Goal: Task Accomplishment & Management: Manage account settings

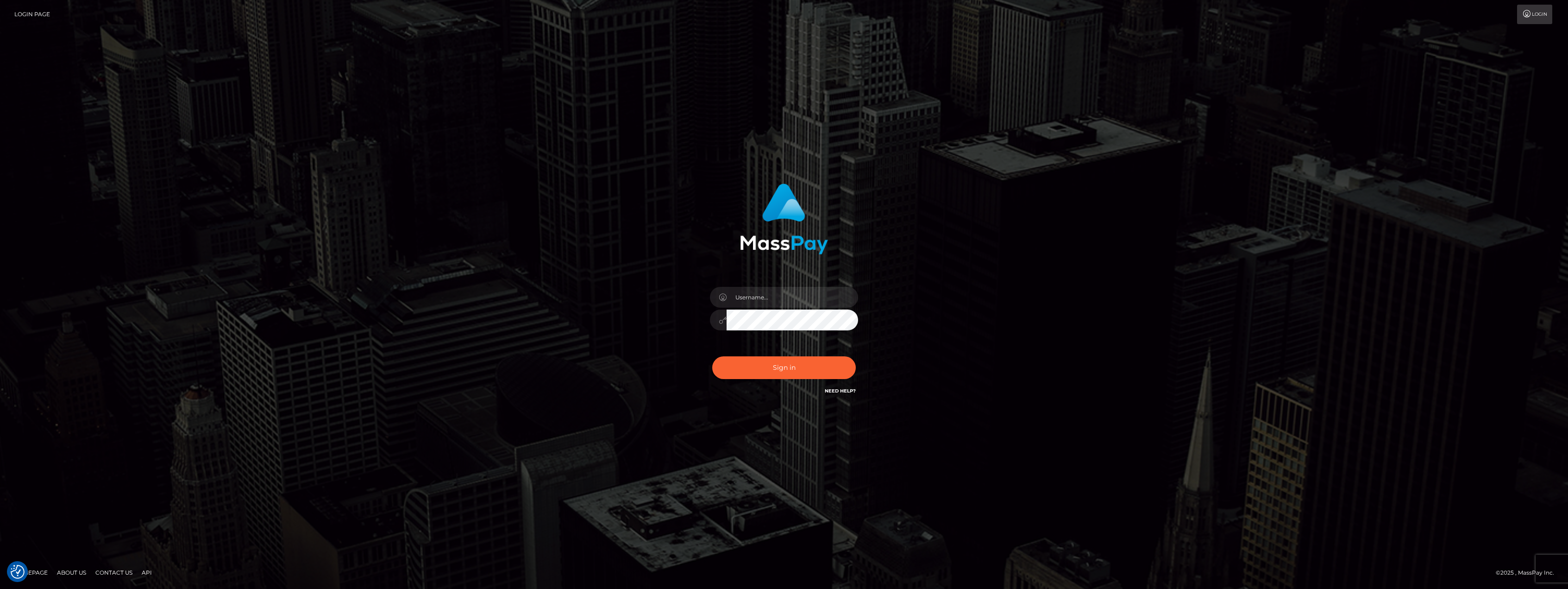
click at [839, 390] on link "Need Help?" at bounding box center [840, 391] width 31 height 6
click at [766, 301] on input "text" at bounding box center [793, 297] width 131 height 21
click at [588, 319] on div "Sign in" at bounding box center [783, 294] width 528 height 236
click at [1095, 303] on div "Sign in" at bounding box center [784, 294] width 1568 height 375
click at [1528, 11] on icon at bounding box center [1527, 14] width 10 height 7
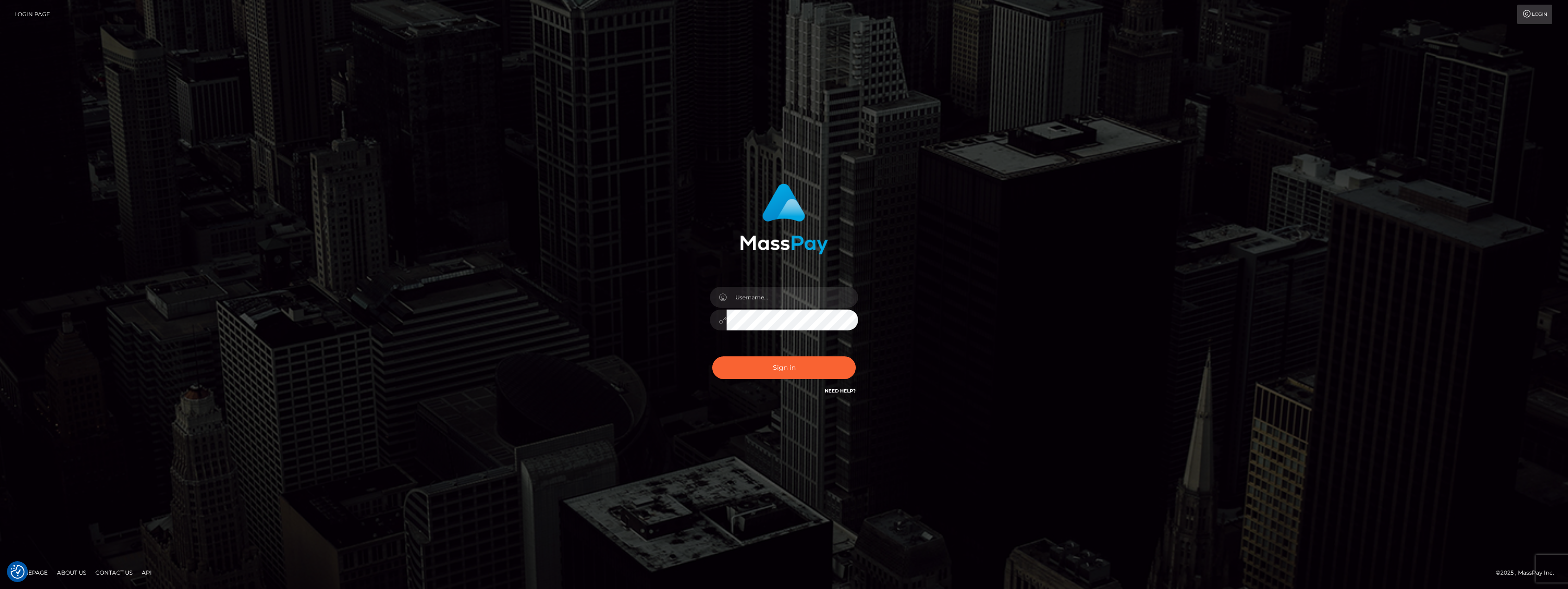
click at [26, 14] on link "Login Page" at bounding box center [32, 15] width 36 height 19
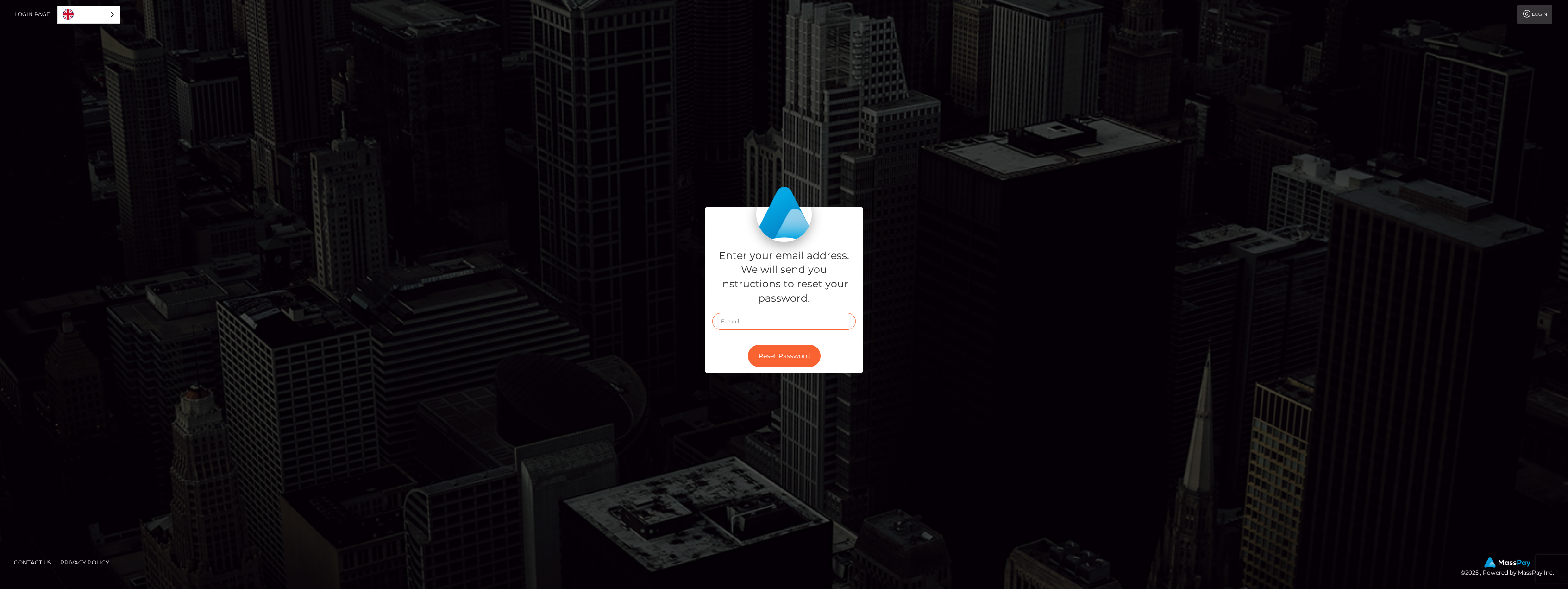
click at [760, 317] on input "text" at bounding box center [784, 322] width 144 height 17
click at [729, 322] on input "text" at bounding box center [784, 322] width 144 height 17
type input "zzztwitterrp@gmail.com"
click at [789, 356] on button "Reset Password" at bounding box center [784, 356] width 72 height 23
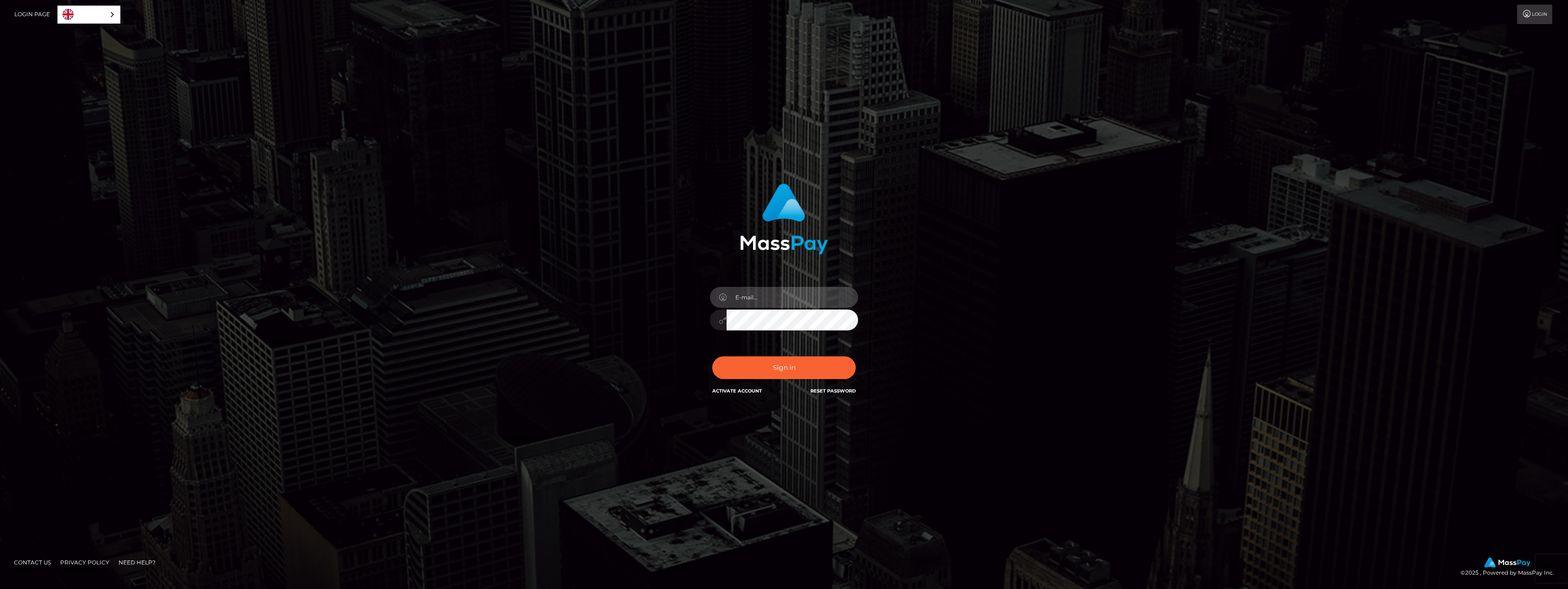
click at [785, 294] on input "email" at bounding box center [793, 297] width 131 height 21
click at [756, 300] on input "email" at bounding box center [793, 297] width 131 height 21
type input "[EMAIL_ADDRESS][DOMAIN_NAME]"
click at [648, 351] on div "In order to protect your account, we're utilizing the help of a captcha service…" at bounding box center [783, 294] width 528 height 236
click at [814, 368] on button "Sign in" at bounding box center [784, 367] width 144 height 23
